Goal: Information Seeking & Learning: Learn about a topic

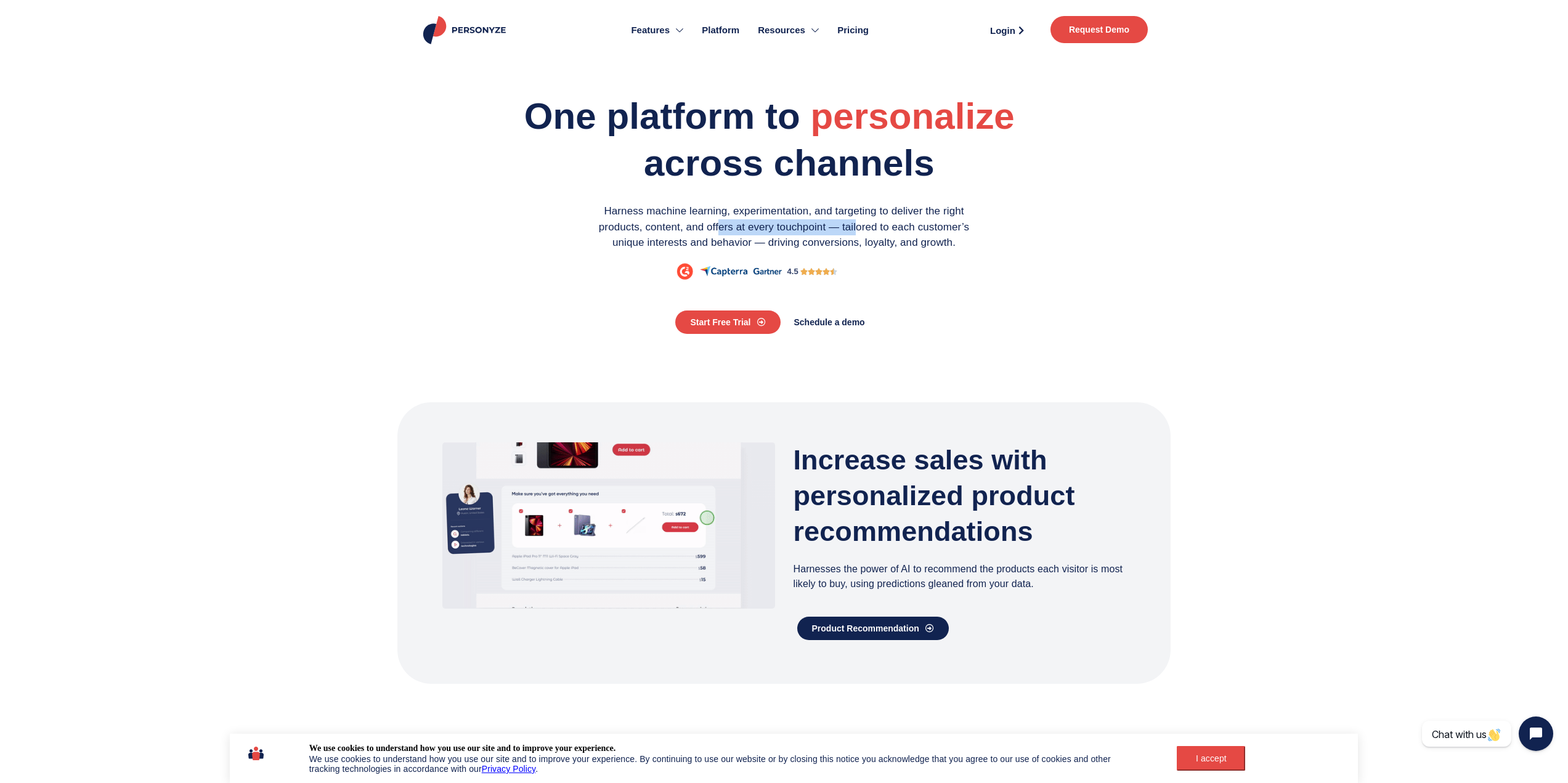
drag, startPoint x: 719, startPoint y: 223, endPoint x: 871, endPoint y: 224, distance: 152.0
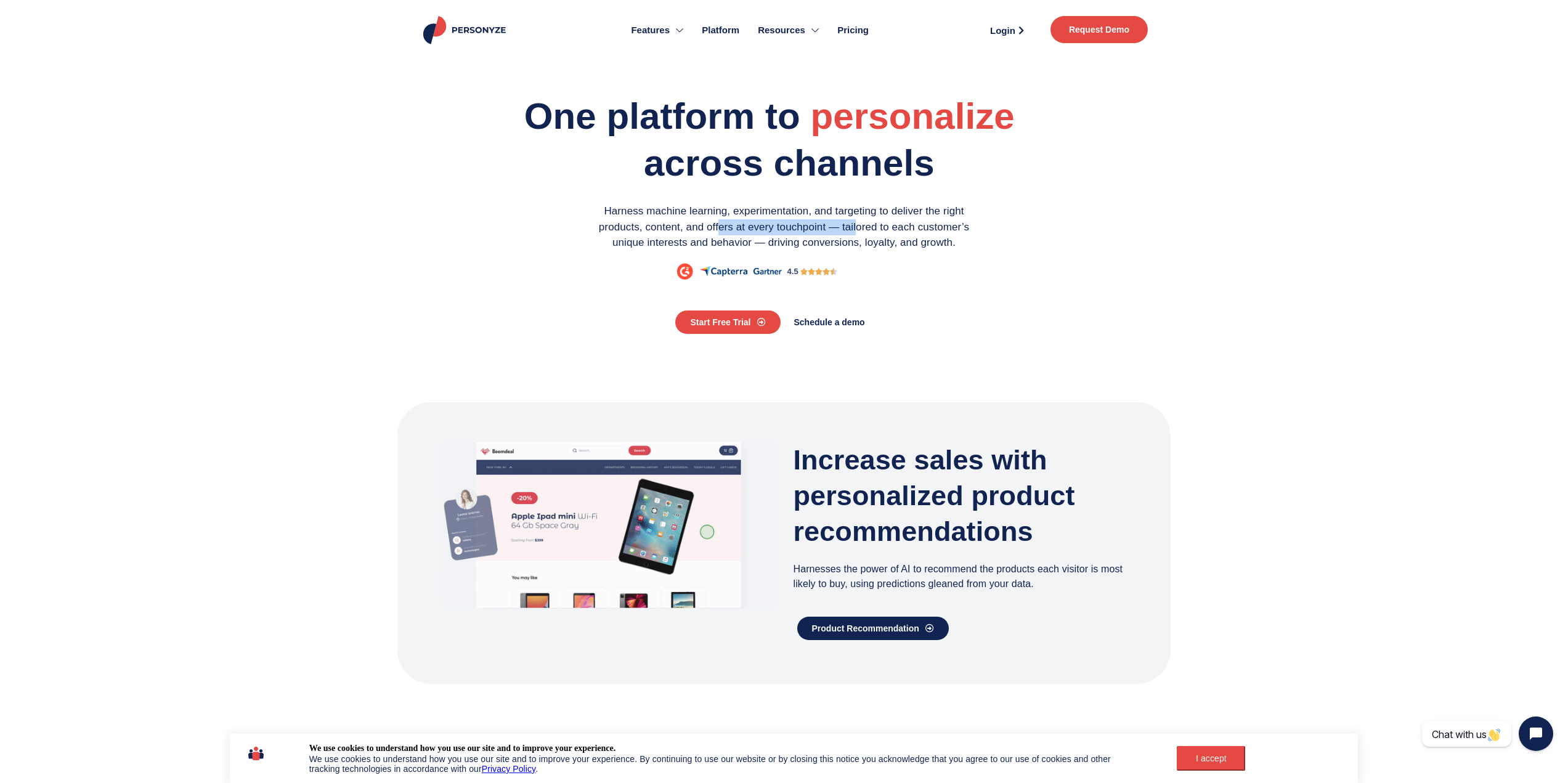
click at [871, 224] on p "Harness machine learning, experimentation, and targeting to deliver the right p…" at bounding box center [784, 226] width 401 height 47
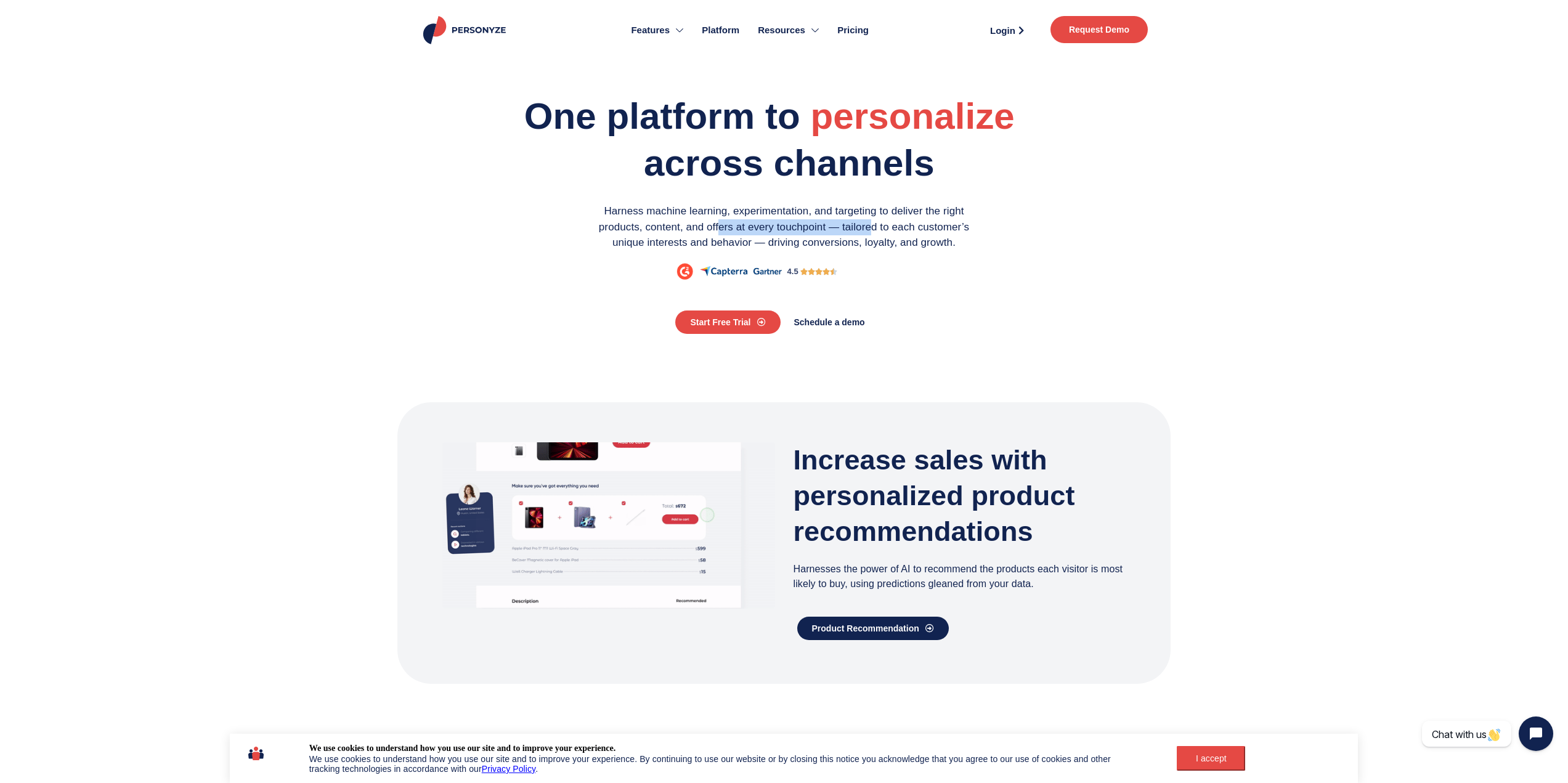
click at [871, 224] on p "Harness machine learning, experimentation, and targeting to deliver the right p…" at bounding box center [784, 226] width 401 height 47
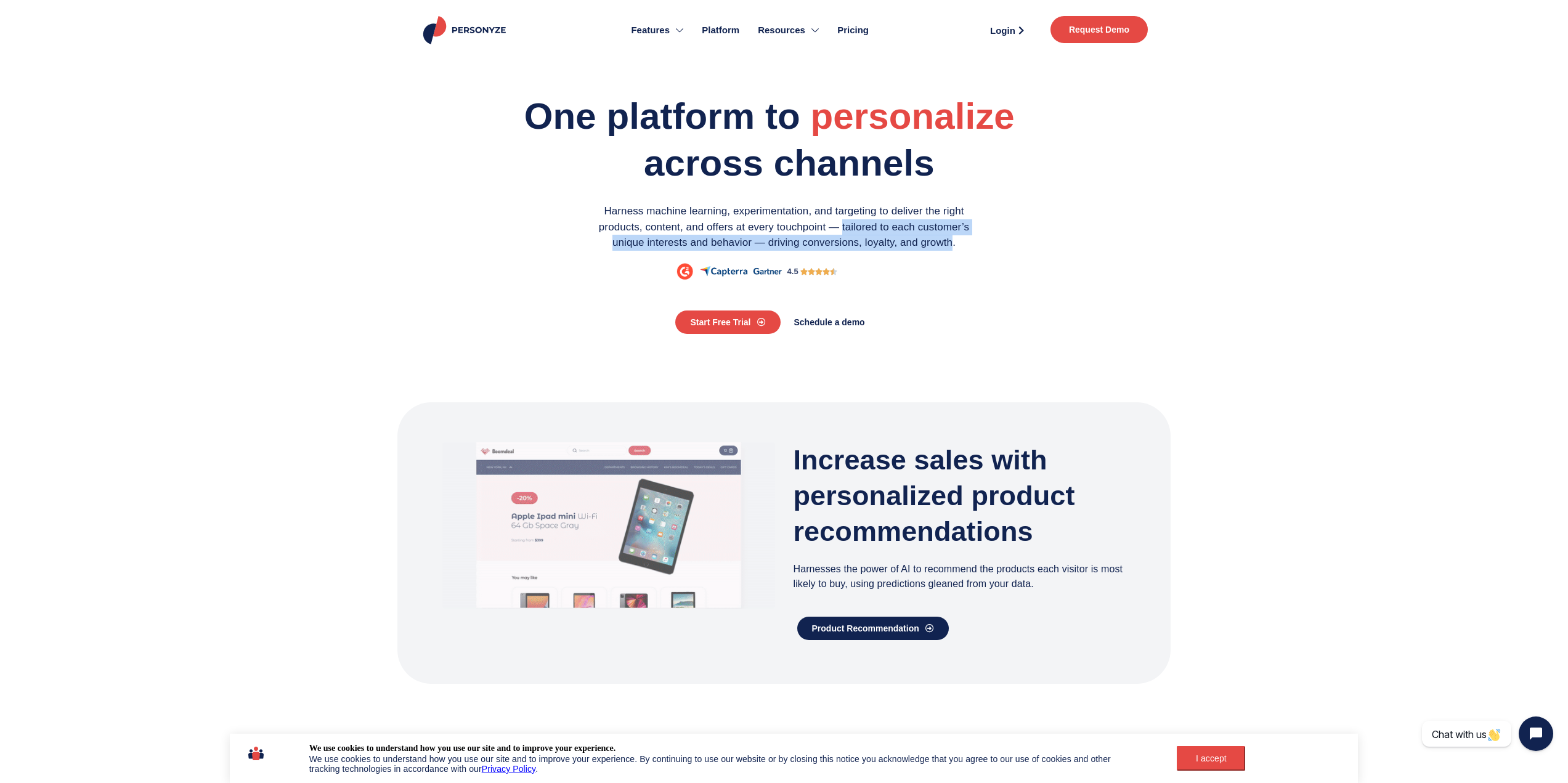
drag, startPoint x: 950, startPoint y: 243, endPoint x: 842, endPoint y: 226, distance: 109.3
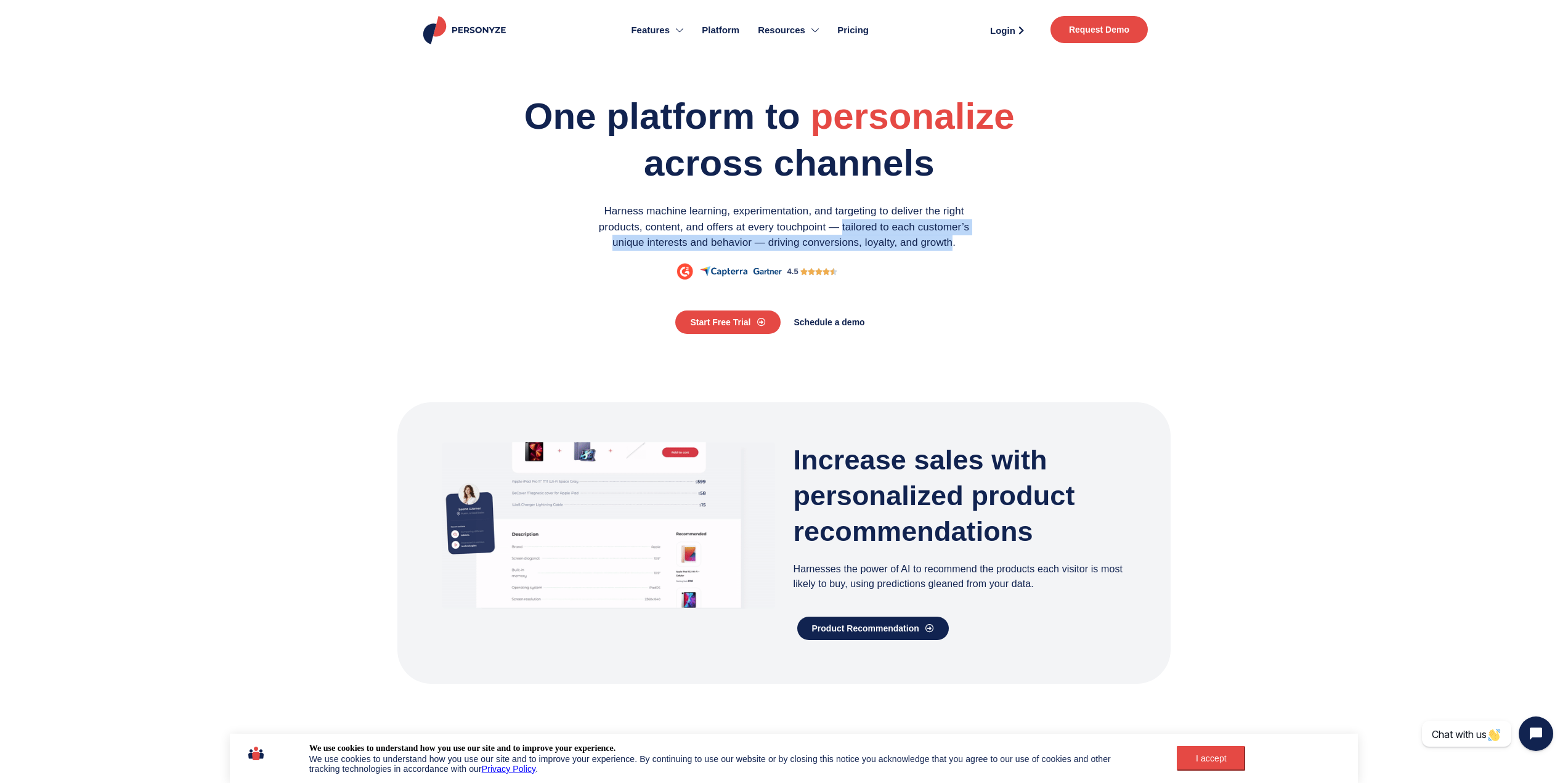
click at [842, 226] on p "Harness machine learning, experimentation, and targeting to deliver the right p…" at bounding box center [784, 226] width 401 height 47
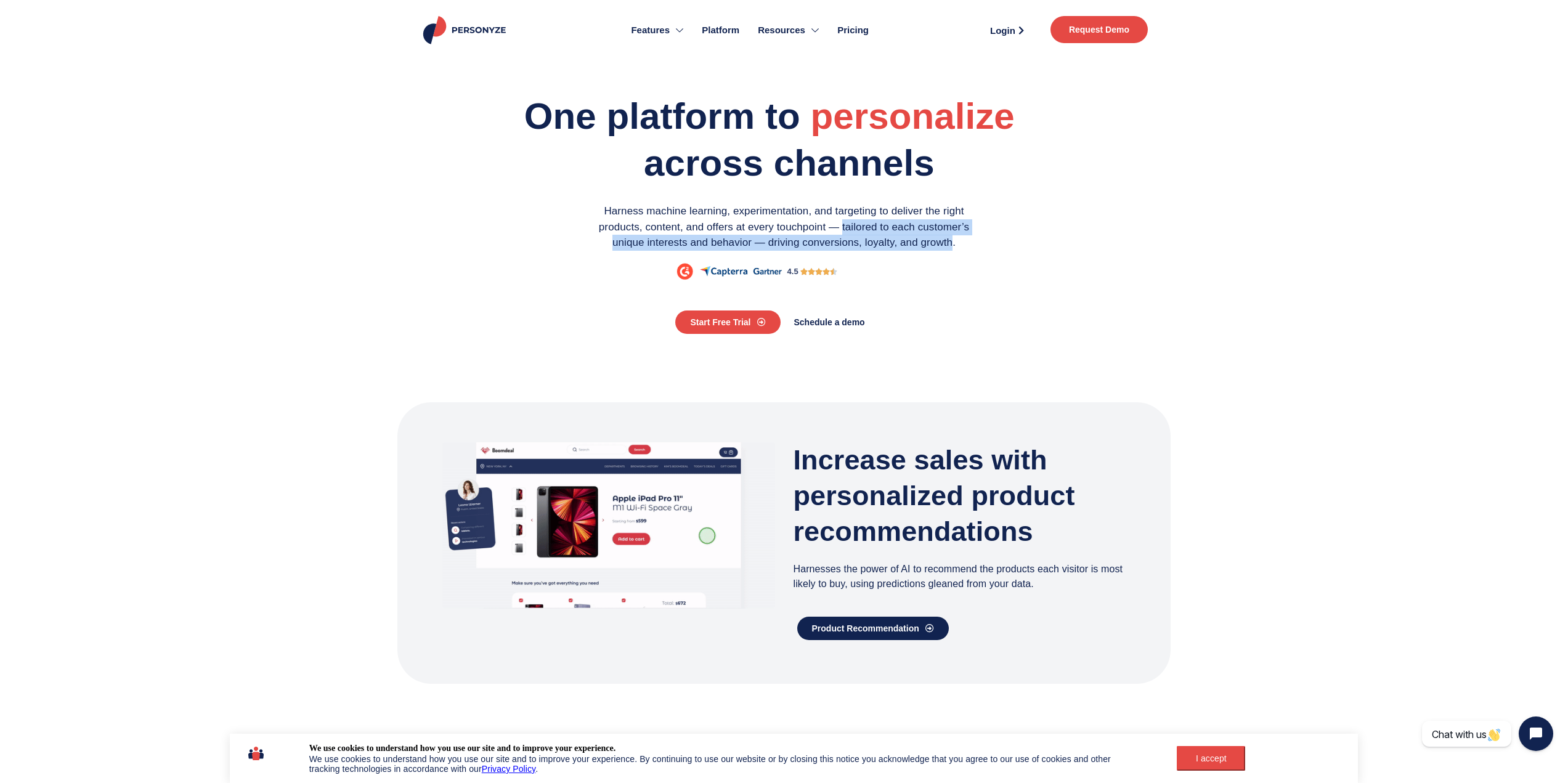
click at [842, 226] on p "Harness machine learning, experimentation, and targeting to deliver the right p…" at bounding box center [784, 226] width 401 height 47
